Goal: Information Seeking & Learning: Find specific page/section

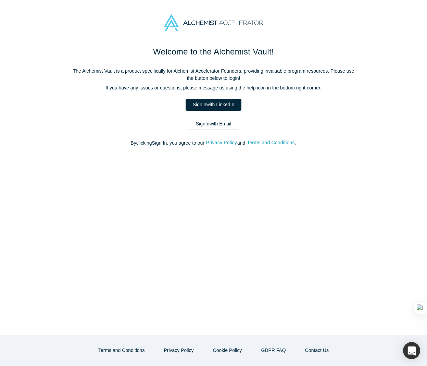
click at [222, 124] on link "Sign In with Email" at bounding box center [214, 124] width 50 height 12
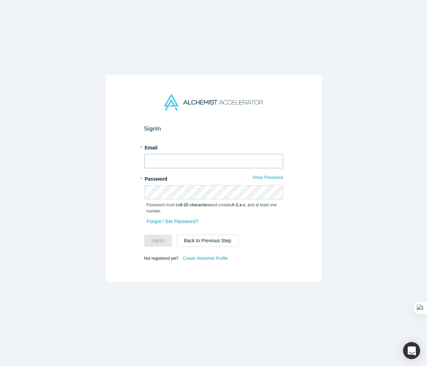
type input "[EMAIL_ADDRESS][DOMAIN_NAME]"
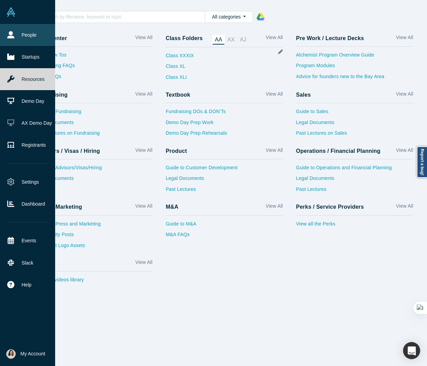
drag, startPoint x: 12, startPoint y: 33, endPoint x: 44, endPoint y: 28, distance: 32.6
click at [12, 33] on icon at bounding box center [10, 34] width 7 height 7
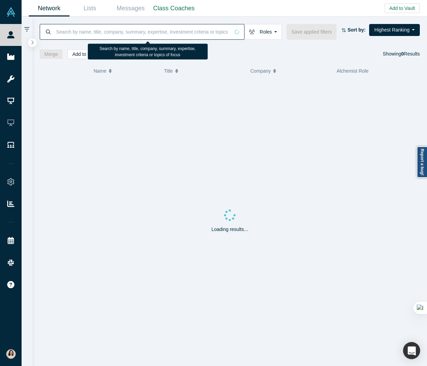
click at [123, 31] on input at bounding box center [142, 32] width 174 height 16
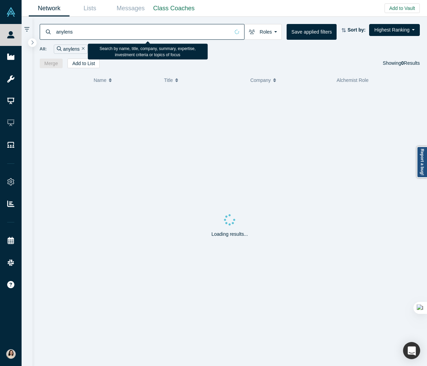
type input "anylens"
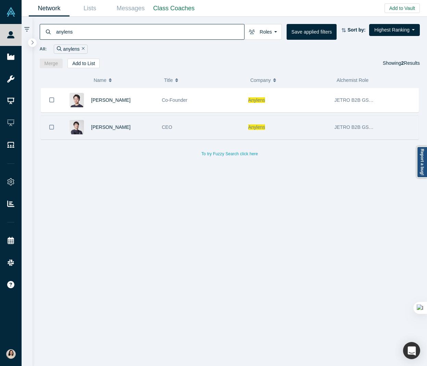
click at [351, 126] on span "JETRO B2B GSAP Phase 2 2025" at bounding box center [371, 126] width 72 height 5
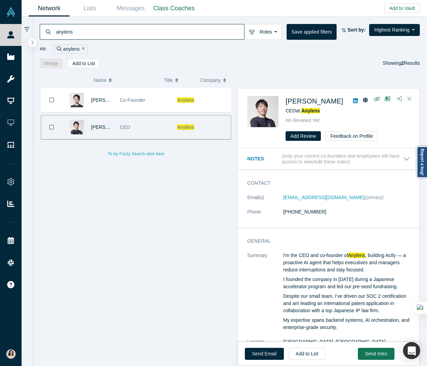
click at [194, 188] on div "[PERSON_NAME] Co-Founder Anylens [PERSON_NAME] CEO Anylens To try Fuzzy Search …" at bounding box center [136, 227] width 193 height 278
click at [309, 89] on div "[PERSON_NAME] CEO at Anylens No Reviews Yet Add Review Feedback on Profile" at bounding box center [329, 119] width 182 height 60
click at [410, 97] on icon "Close" at bounding box center [410, 99] width 4 height 6
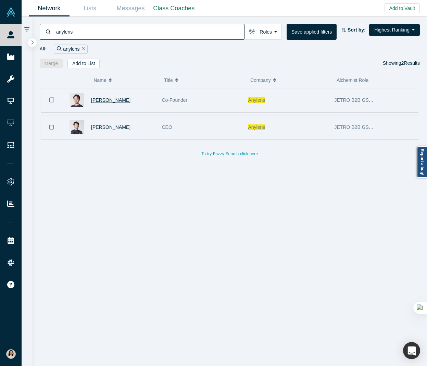
click at [101, 100] on span "[PERSON_NAME]" at bounding box center [110, 99] width 39 height 5
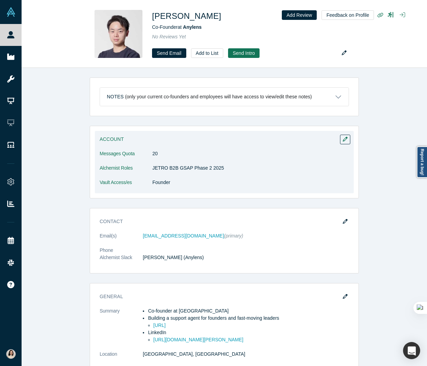
scroll to position [1, 0]
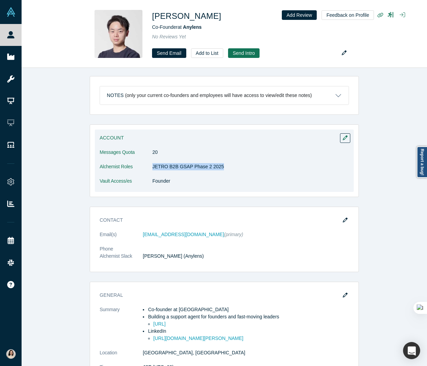
drag, startPoint x: 226, startPoint y: 168, endPoint x: 146, endPoint y: 164, distance: 80.6
click at [146, 164] on dl "Messages Quota 20 Alchemist Roles JETRO B2B GSAP Phase 2 2025 Vault Access/es F…" at bounding box center [224, 170] width 249 height 43
copy dl "JETRO B2B GSAP Phase 2 2025"
click at [343, 134] on button "button" at bounding box center [345, 138] width 10 height 10
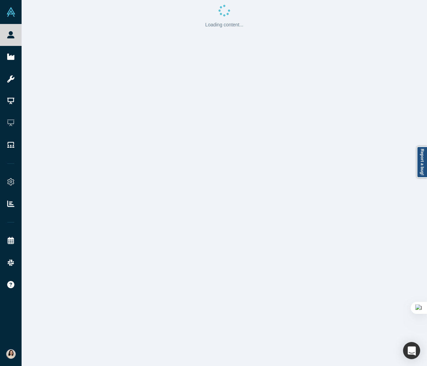
scroll to position [0, 0]
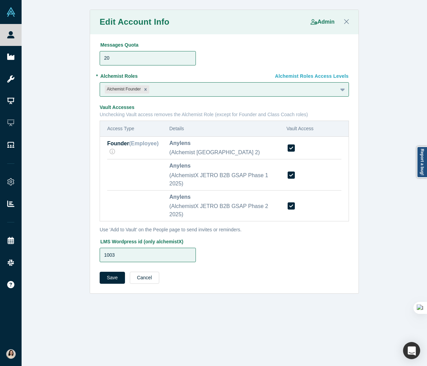
click at [321, 77] on button "Alchemist Roles Access Levels" at bounding box center [308, 76] width 81 height 12
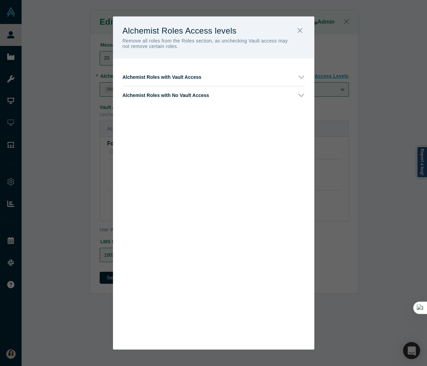
click at [251, 80] on button "Alchemist Roles with Vault Access" at bounding box center [214, 77] width 182 height 18
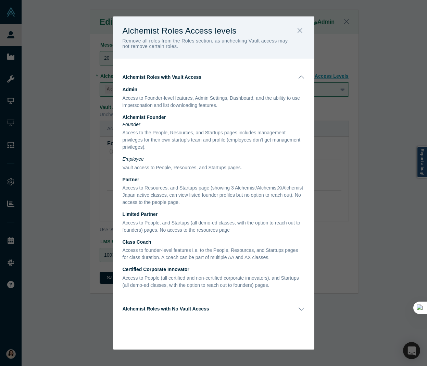
click at [342, 147] on div "Alchemist Roles Access levels Remove all roles from the Roles section, as unche…" at bounding box center [213, 183] width 427 height 366
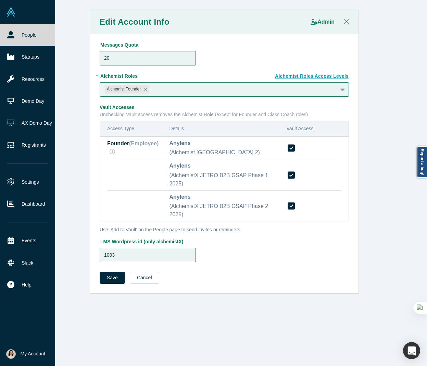
click at [10, 40] on link "People" at bounding box center [27, 35] width 55 height 22
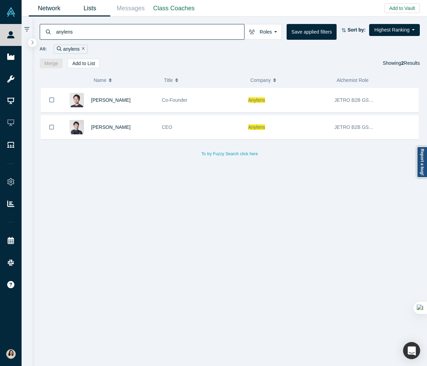
click at [93, 11] on link "Lists" at bounding box center [90, 8] width 41 height 16
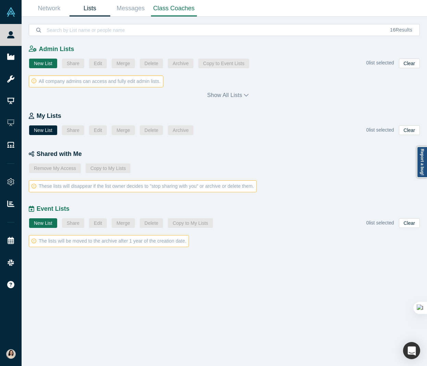
click at [167, 5] on link "Class Coaches" at bounding box center [174, 8] width 46 height 16
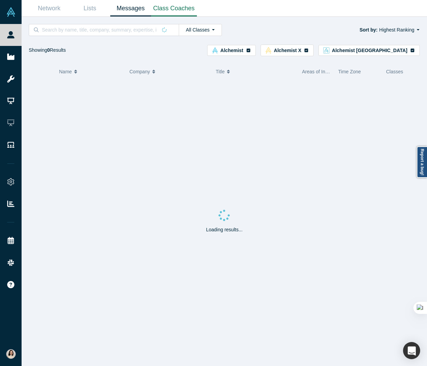
click at [126, 6] on link "Messages" at bounding box center [130, 8] width 41 height 16
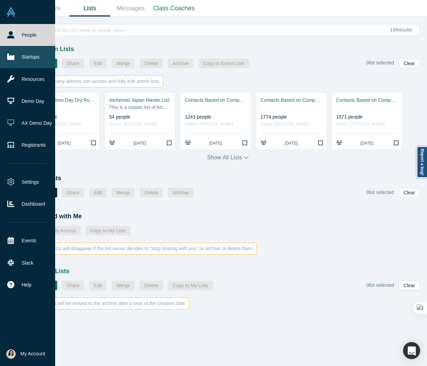
click at [21, 55] on link "Startups" at bounding box center [27, 57] width 55 height 22
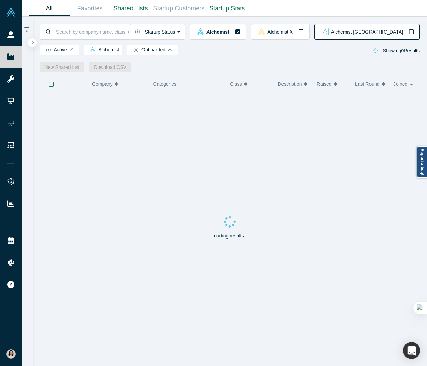
click at [399, 34] on span "Alchemist [GEOGRAPHIC_DATA]" at bounding box center [367, 31] width 72 height 5
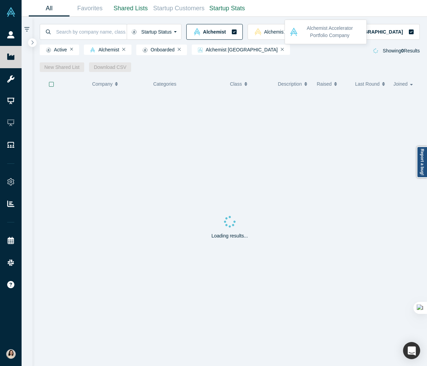
click at [237, 33] on icon "button" at bounding box center [234, 31] width 5 height 5
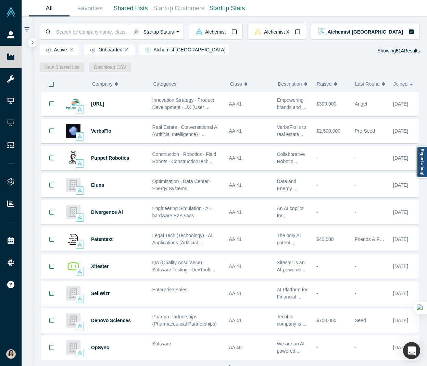
click at [239, 85] on span "Class" at bounding box center [236, 84] width 12 height 14
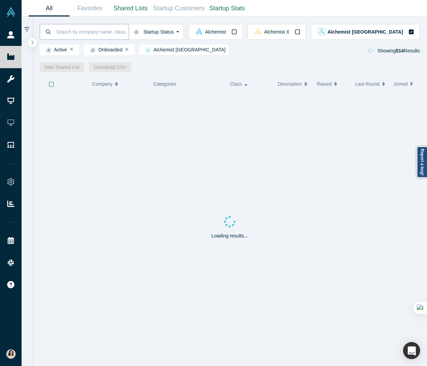
click at [81, 29] on input at bounding box center [91, 32] width 73 height 16
